Goal: Register for event/course

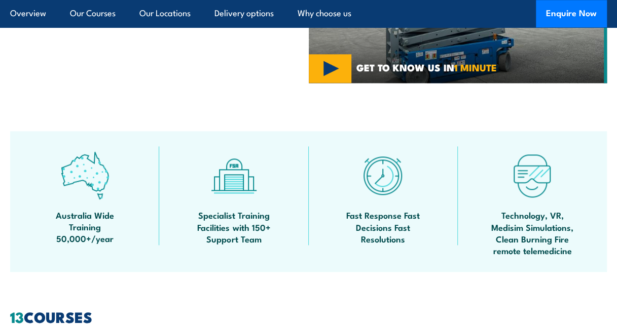
scroll to position [757, 0]
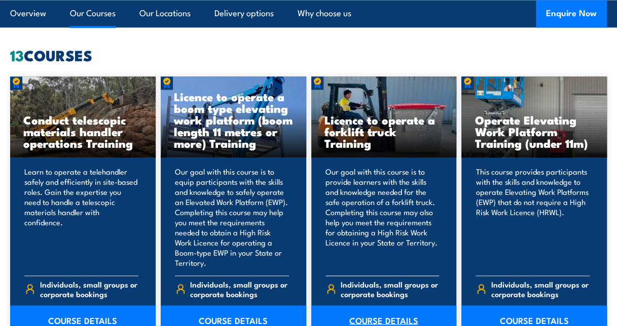
click at [374, 317] on link "COURSE DETAILS" at bounding box center [383, 320] width 145 height 28
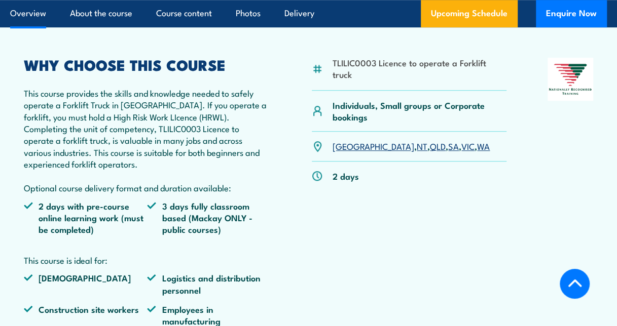
scroll to position [354, 0]
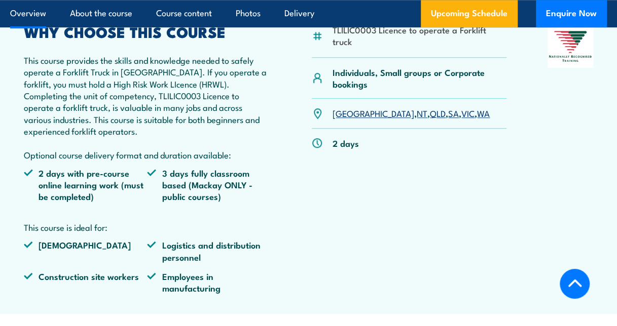
click at [448, 113] on link "SA" at bounding box center [453, 113] width 11 height 12
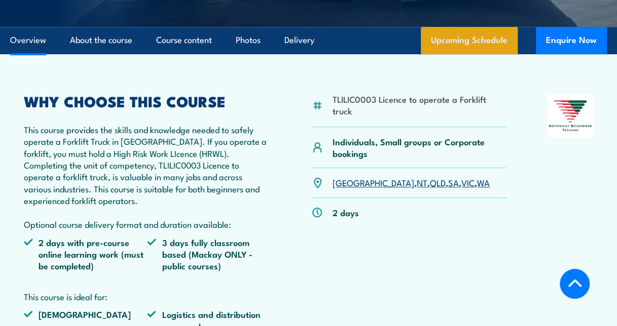
scroll to position [274, 0]
